Goal: Task Accomplishment & Management: Use online tool/utility

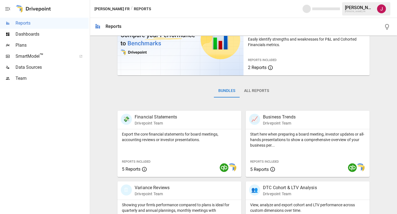
scroll to position [111, 0]
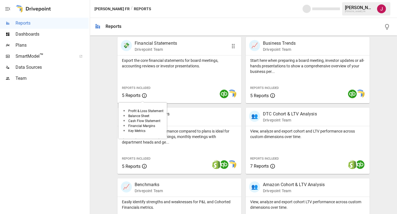
click at [129, 96] on span "5 Reports" at bounding box center [131, 95] width 19 height 5
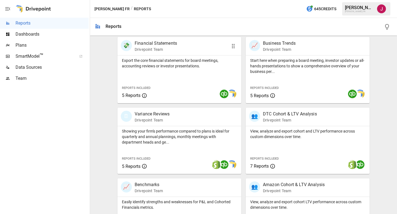
click at [155, 43] on p "Financial Statements" at bounding box center [155, 43] width 42 height 7
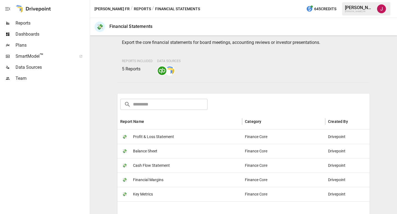
scroll to position [101, 0]
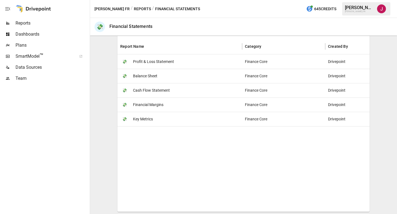
click at [151, 106] on span "Financial Margins" at bounding box center [148, 105] width 30 height 14
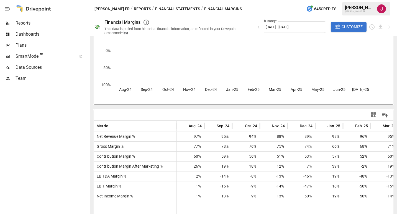
scroll to position [55, 0]
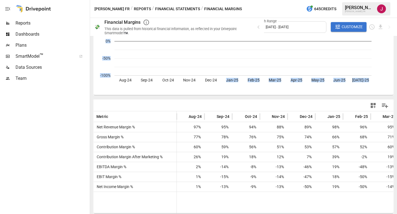
drag, startPoint x: 287, startPoint y: 104, endPoint x: 219, endPoint y: 93, distance: 68.6
click at [219, 93] on div "Gross Margin % Aug-24 Sep-24 Oct-24 Nov-24 Dec-24 Jan-25 Feb-25 Mar-25 Apr-25 M…" at bounding box center [243, 97] width 302 height 229
click at [175, 100] on div "Metric Aug-24 Sep-24 Oct-24 Nov-24 Dec-24 Jan-25 Feb-25 Mar-25 Apr-25 May-25 Ne…" at bounding box center [243, 157] width 301 height 115
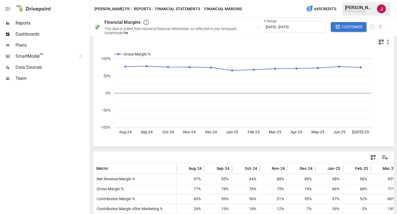
scroll to position [0, 0]
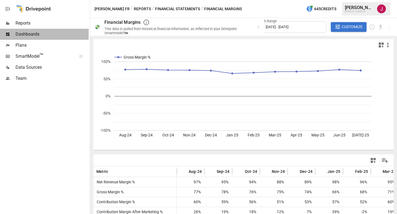
click at [32, 36] on span "Dashboards" at bounding box center [51, 34] width 73 height 7
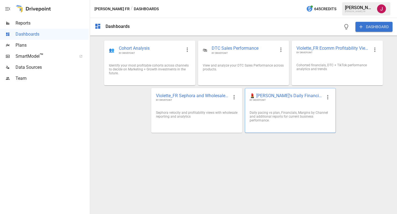
click at [287, 96] on span "💄 [PERSON_NAME]'s Daily Financial KPIs 📊" at bounding box center [285, 96] width 72 height 6
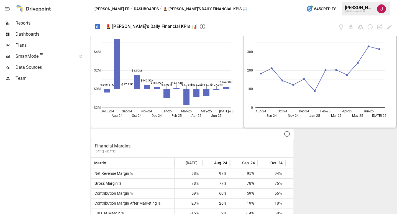
scroll to position [477, 0]
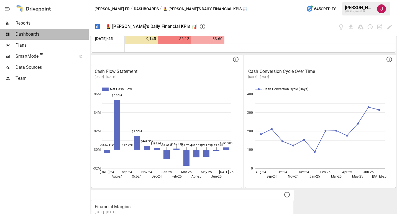
click at [34, 32] on span "Dashboards" at bounding box center [51, 34] width 73 height 7
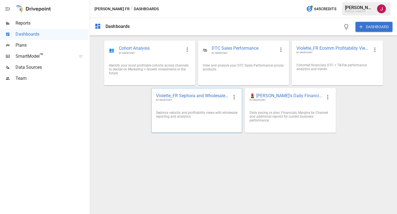
click at [188, 95] on span "Violette_FR Sephora and Wholesale Performance" at bounding box center [192, 96] width 72 height 6
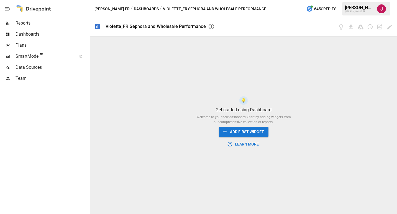
click at [252, 135] on button "ADD FIRST WIDGET" at bounding box center [244, 132] width 50 height 10
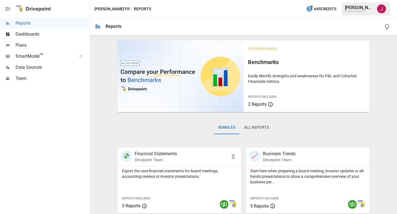
scroll to position [83, 0]
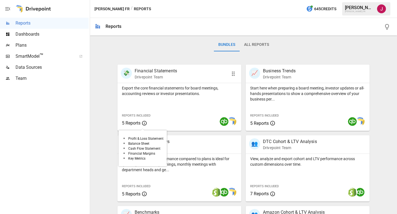
click at [139, 124] on span "5 Reports" at bounding box center [131, 123] width 19 height 5
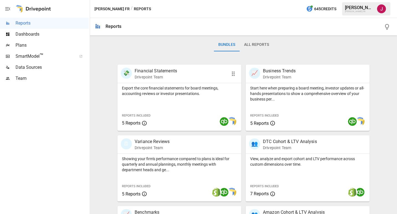
click at [154, 72] on p "Financial Statements" at bounding box center [155, 71] width 42 height 7
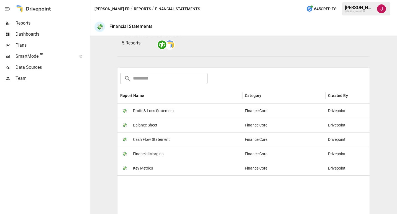
scroll to position [83, 0]
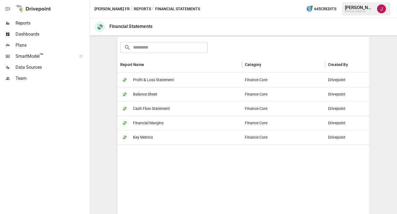
click at [159, 79] on span "Profit & Loss Statement" at bounding box center [153, 80] width 41 height 14
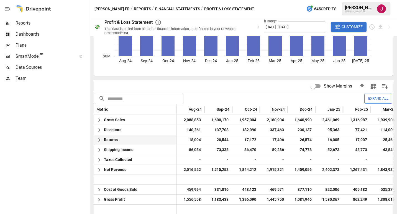
scroll to position [111, 0]
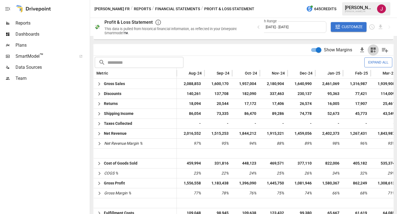
click at [370, 51] on icon "button" at bounding box center [372, 50] width 5 height 5
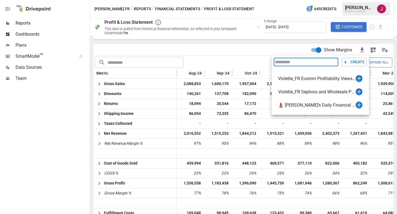
click at [359, 52] on div at bounding box center [198, 107] width 397 height 214
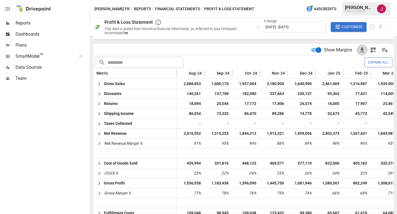
click at [360, 50] on icon "button" at bounding box center [362, 50] width 4 height 5
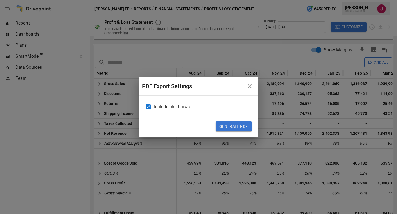
click at [230, 126] on button "Generate PDF" at bounding box center [233, 127] width 36 height 10
